Goal: Find specific page/section: Find specific page/section

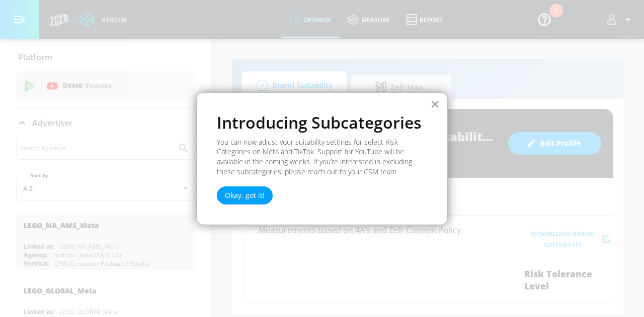
click at [433, 103] on button "×" at bounding box center [435, 104] width 10 height 16
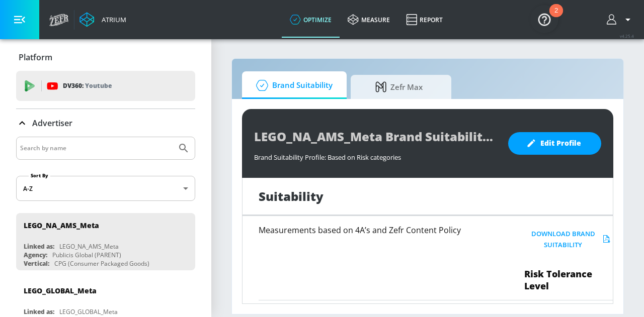
click at [5, 17] on button "button" at bounding box center [19, 19] width 39 height 39
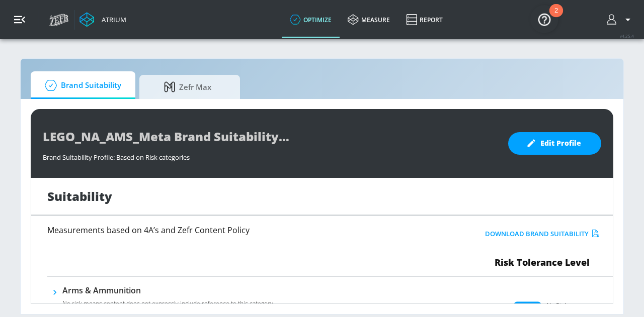
click at [6, 16] on button "button" at bounding box center [19, 19] width 39 height 39
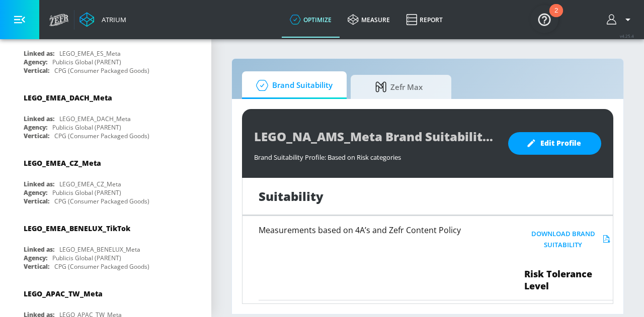
scroll to position [1109, 0]
click at [93, 216] on div "LEGO_EMEA_BENELUX_TikTok Linked as: LEGO_EMEA_BENELUX_Meta Agency: Publicis Glo…" at bounding box center [105, 244] width 179 height 57
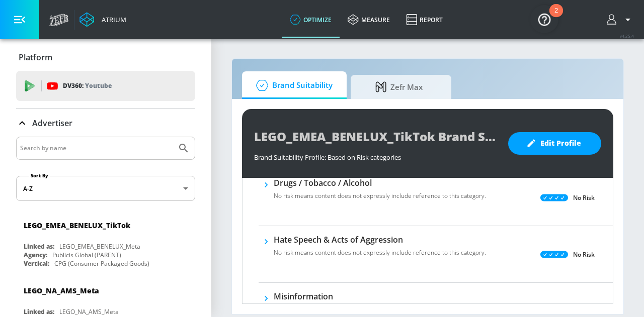
click at [122, 146] on input "Search by name" at bounding box center [96, 148] width 152 height 13
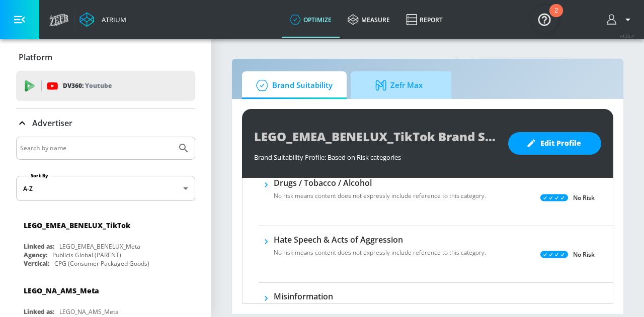
click at [436, 83] on span "Zefr Max" at bounding box center [399, 85] width 76 height 24
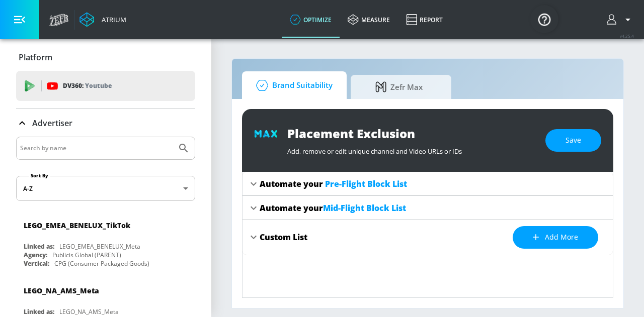
click at [262, 84] on icon at bounding box center [262, 85] width 20 height 11
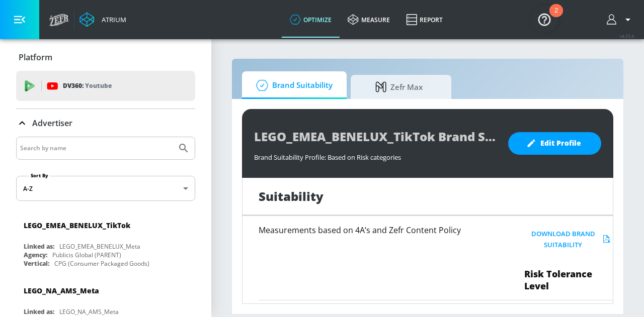
click at [632, 21] on icon "button" at bounding box center [628, 20] width 12 height 12
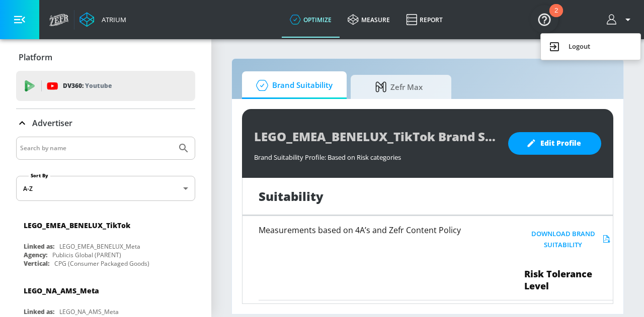
click at [60, 17] on div at bounding box center [322, 158] width 644 height 317
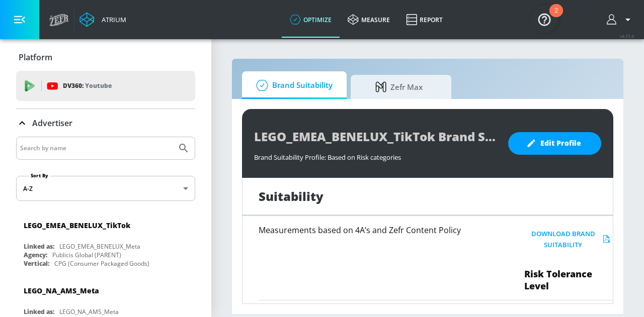
click at [56, 21] on icon at bounding box center [59, 20] width 20 height 13
click at [381, 28] on link "measure" at bounding box center [368, 20] width 58 height 36
